Goal: Task Accomplishment & Management: Complete application form

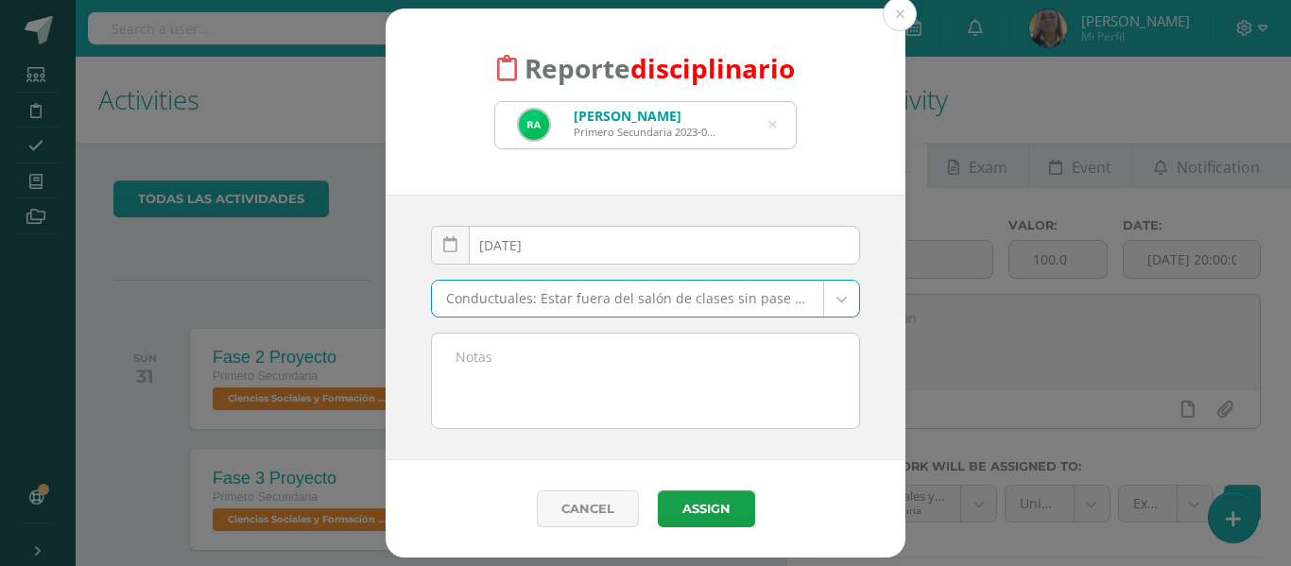
scroll to position [768, 0]
click at [797, 297] on body "Reporte disciplinario [PERSON_NAME] Primero Secundaria 2023-0188 [PERSON_NAME] …" at bounding box center [645, 283] width 1291 height 566
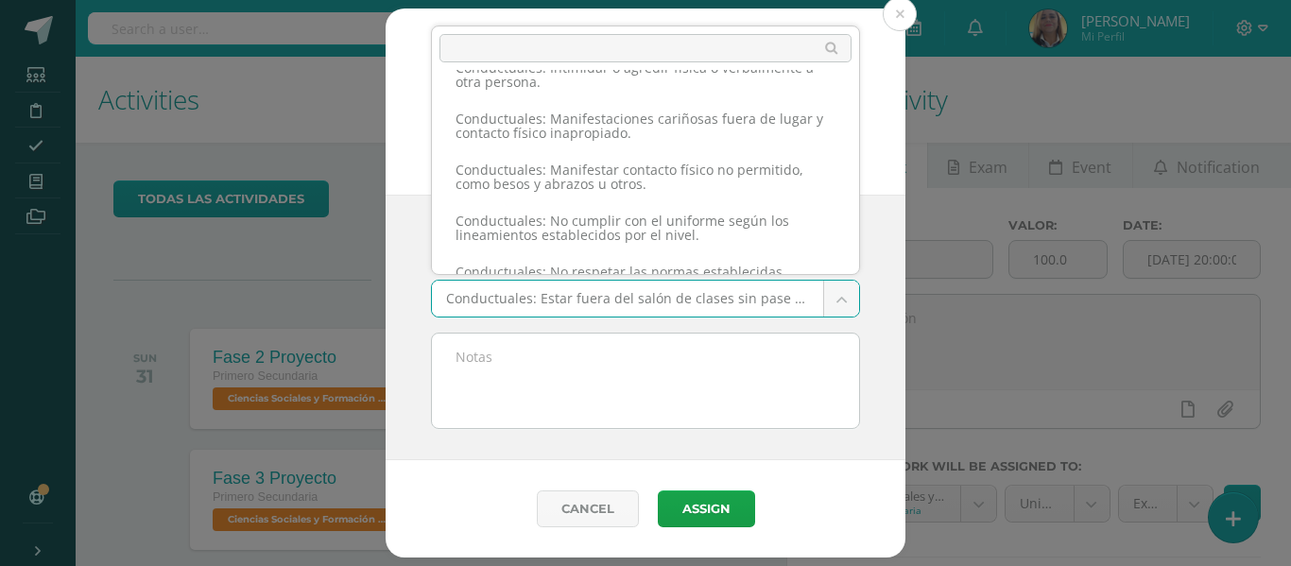
scroll to position [1162, 0]
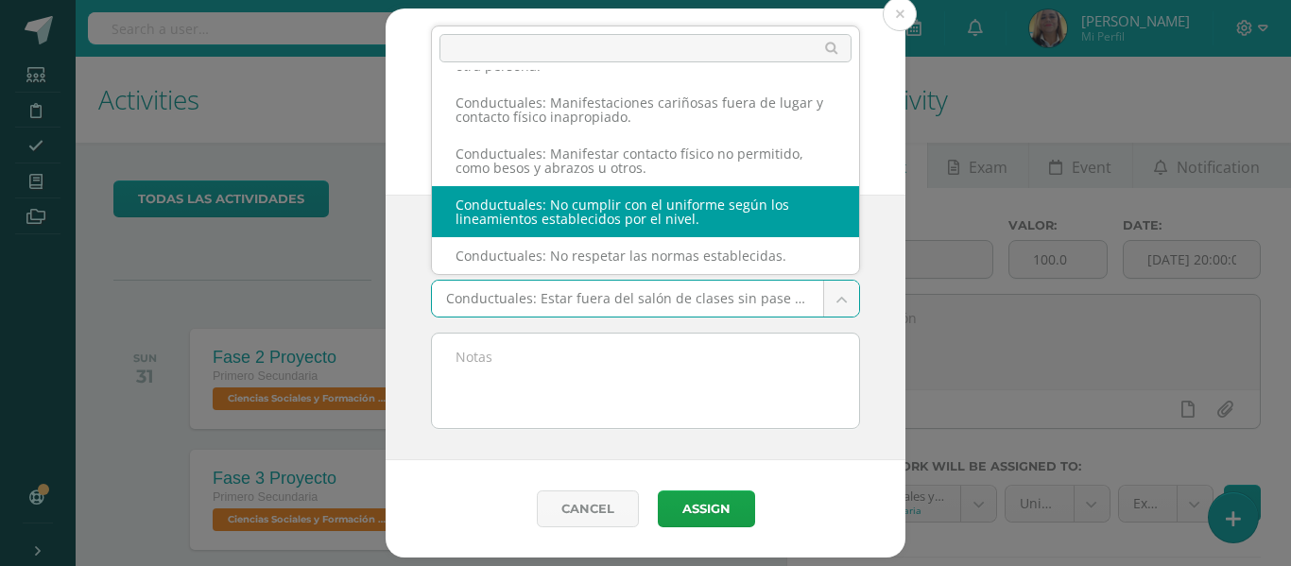
select select "37"
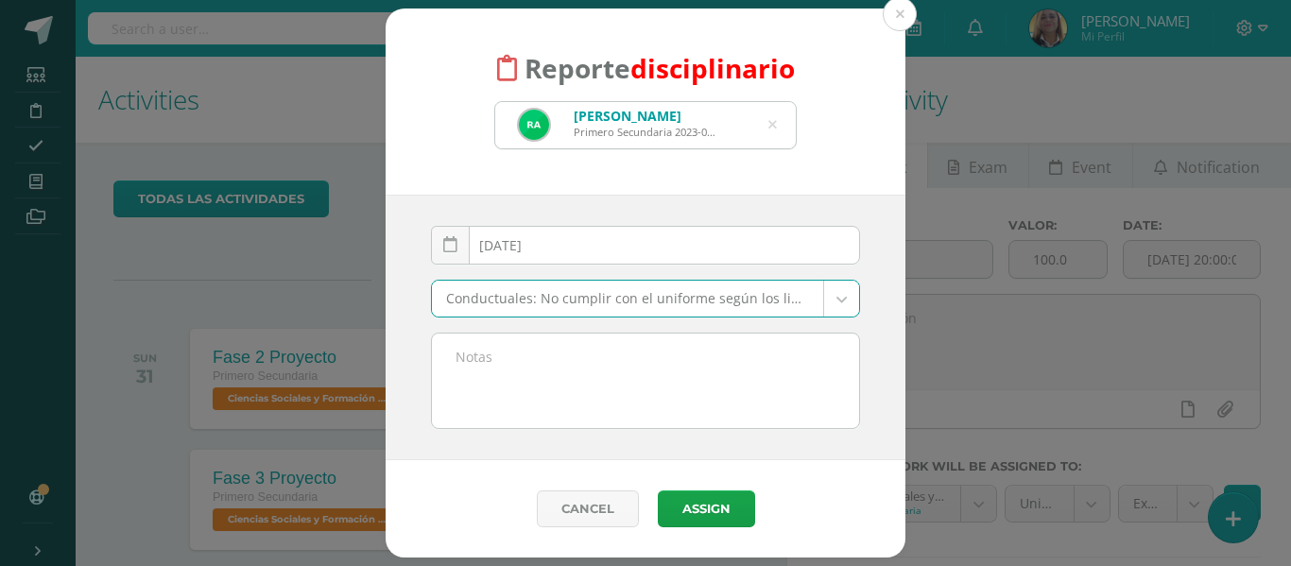
click at [629, 385] on textarea at bounding box center [645, 381] width 427 height 95
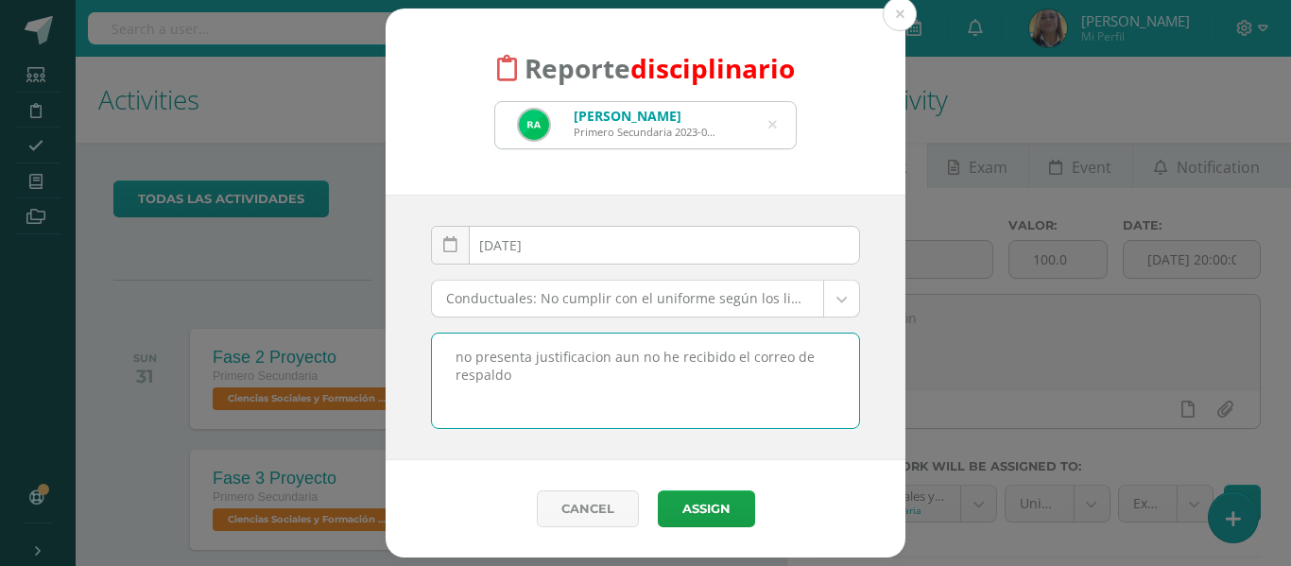
click at [461, 356] on textarea "no presenta justificacion aun no he recibido el correo de respaldo" at bounding box center [645, 381] width 427 height 95
click at [449, 356] on textarea "No presenta justificacion aun no he recibido el correo de respaldo" at bounding box center [645, 381] width 427 height 95
click at [602, 358] on textarea "No presenta justificacion aun no he recibido el correo de respaldo" at bounding box center [645, 381] width 427 height 95
click at [626, 355] on textarea "No presenta justificación aun no he recibido el correo de respaldo" at bounding box center [645, 381] width 427 height 95
type textarea "No presenta justificación aún no he recibido el correo de respaldo"
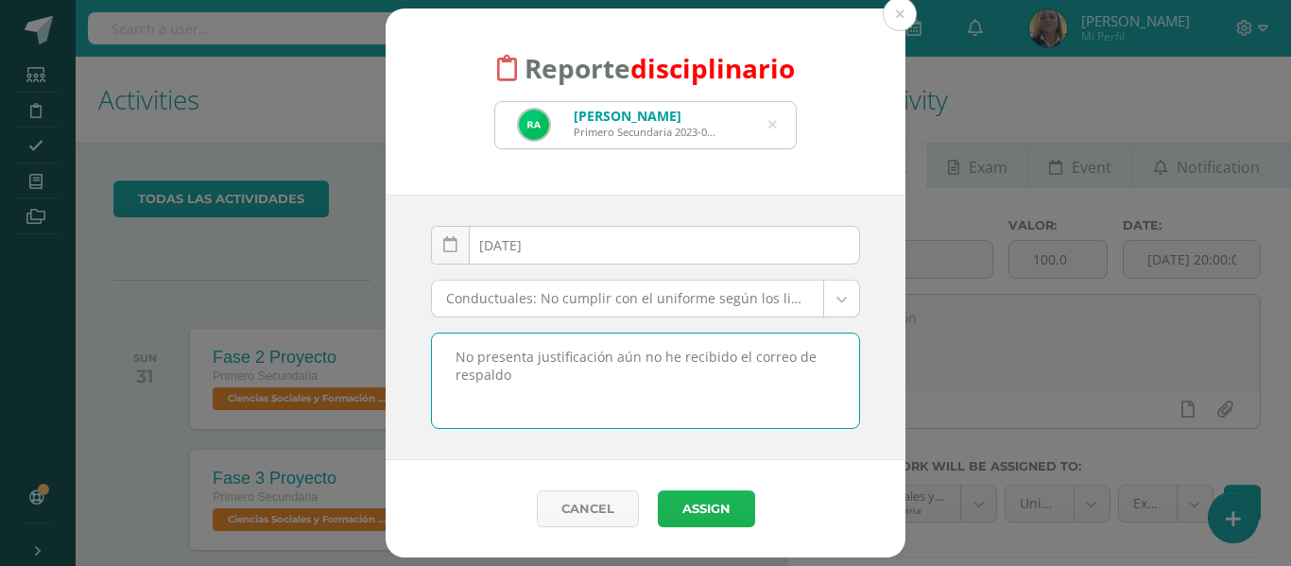
click at [700, 514] on button "Assign" at bounding box center [706, 509] width 97 height 37
